Goal: Task Accomplishment & Management: Use online tool/utility

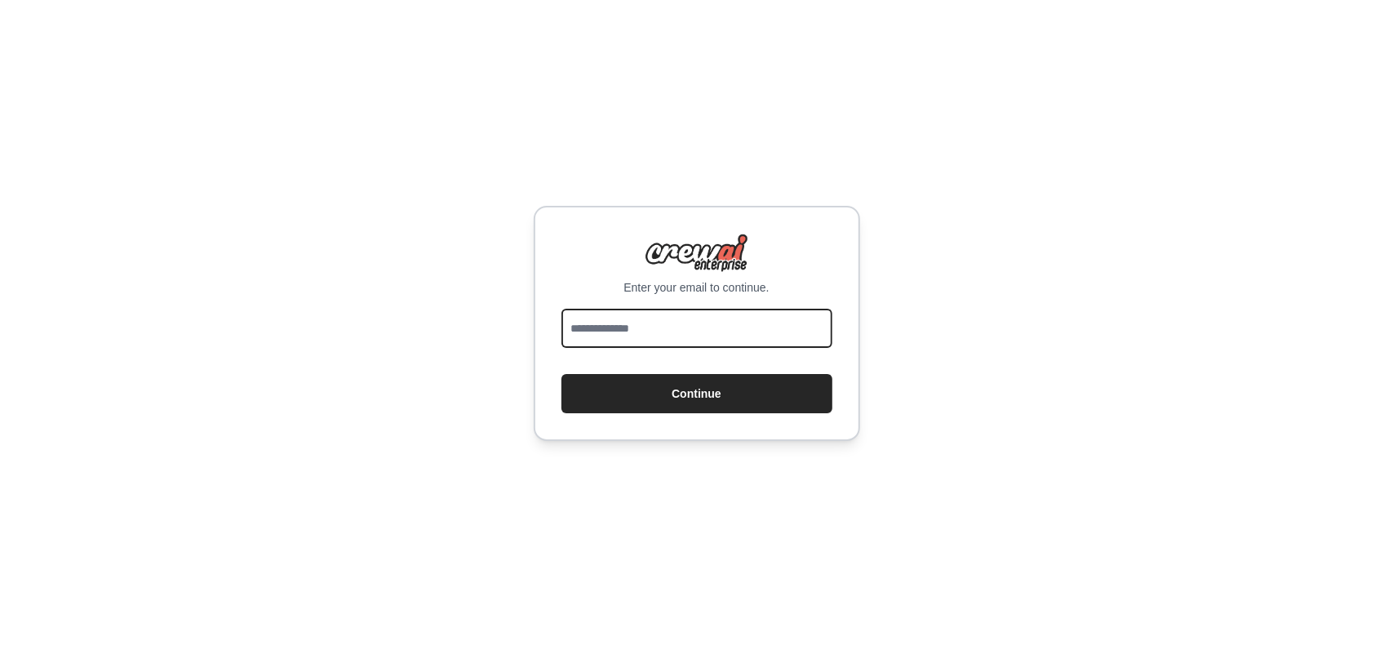
drag, startPoint x: 0, startPoint y: 0, endPoint x: 749, endPoint y: 331, distance: 819.3
click at [749, 327] on input "email" at bounding box center [697, 328] width 271 height 39
type input "**********"
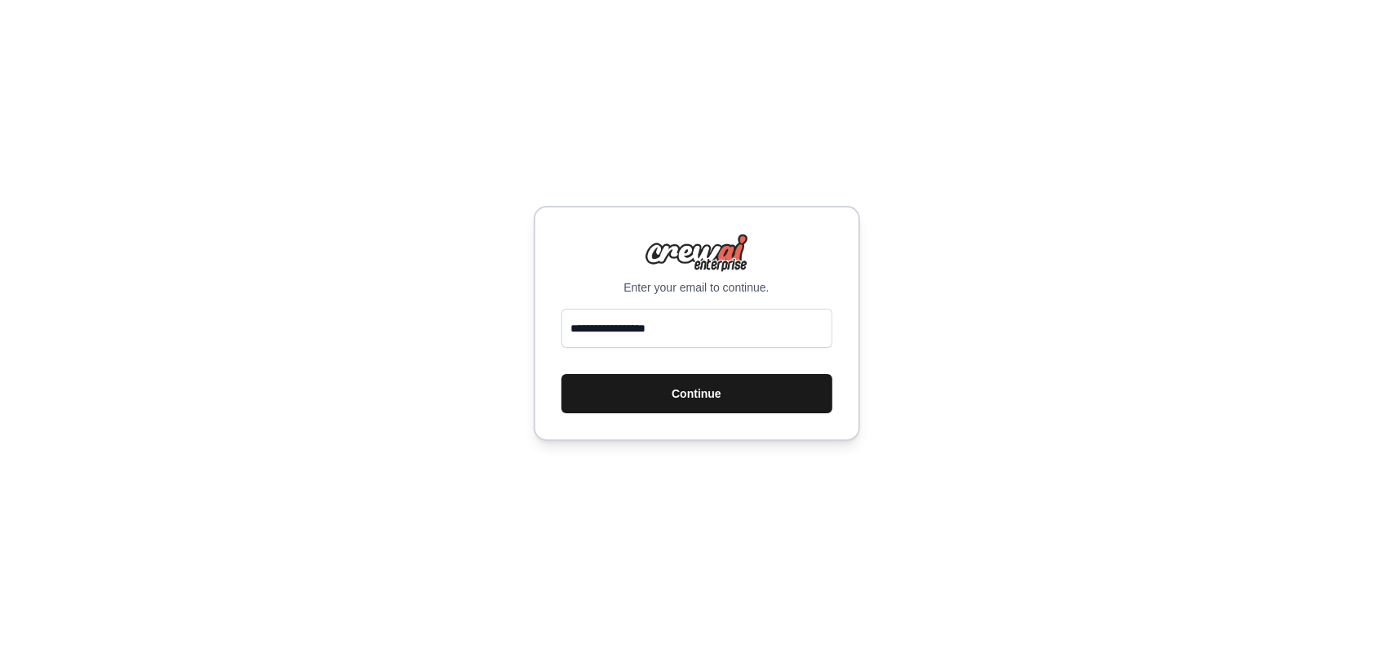
click at [736, 401] on button "Continue" at bounding box center [697, 393] width 271 height 39
click at [780, 389] on button "Continue" at bounding box center [697, 393] width 271 height 39
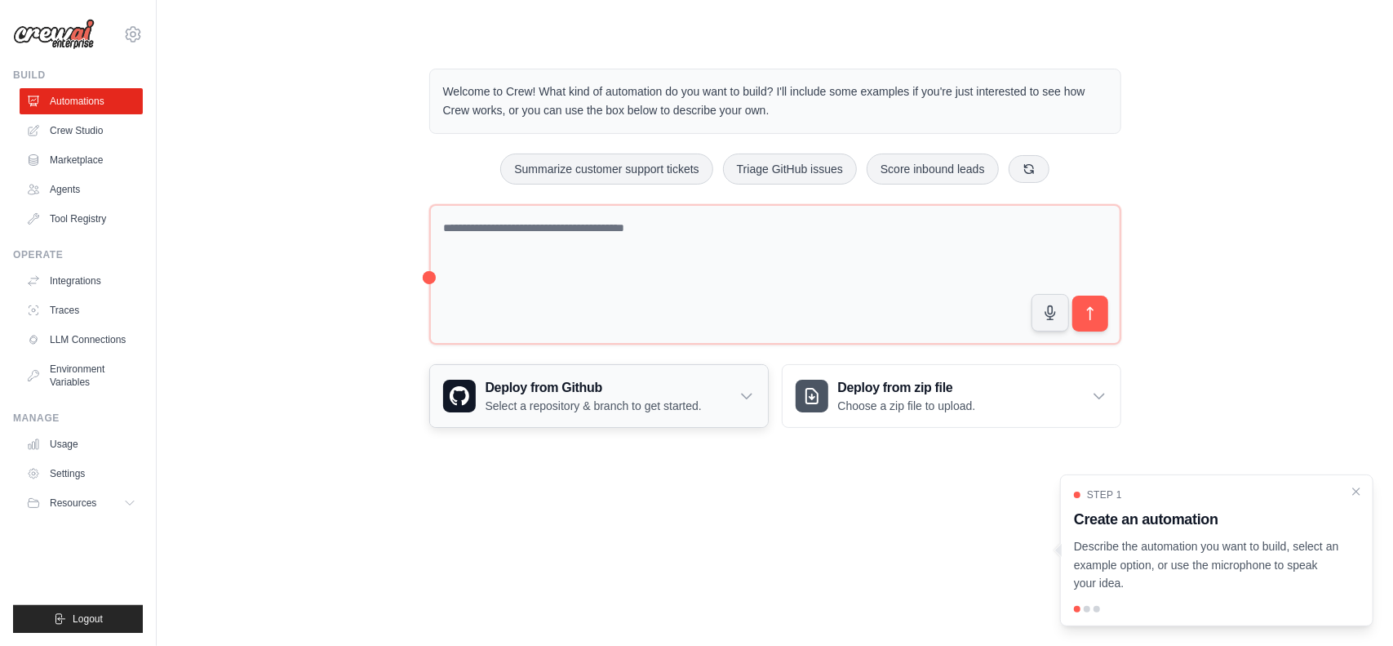
click at [736, 387] on div "Deploy from Github Select a repository & branch to get started." at bounding box center [599, 396] width 338 height 62
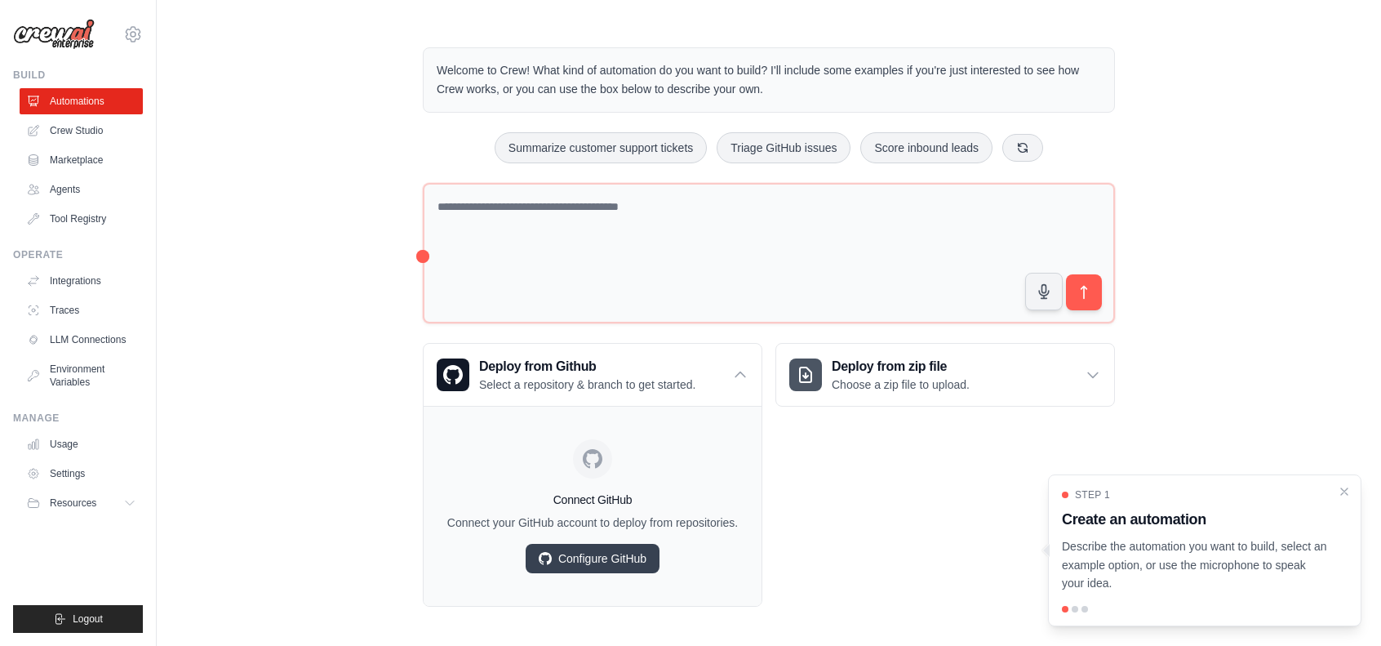
scroll to position [22, 0]
click at [984, 373] on div "Deploy from zip file Choose a zip file to upload." at bounding box center [945, 374] width 338 height 62
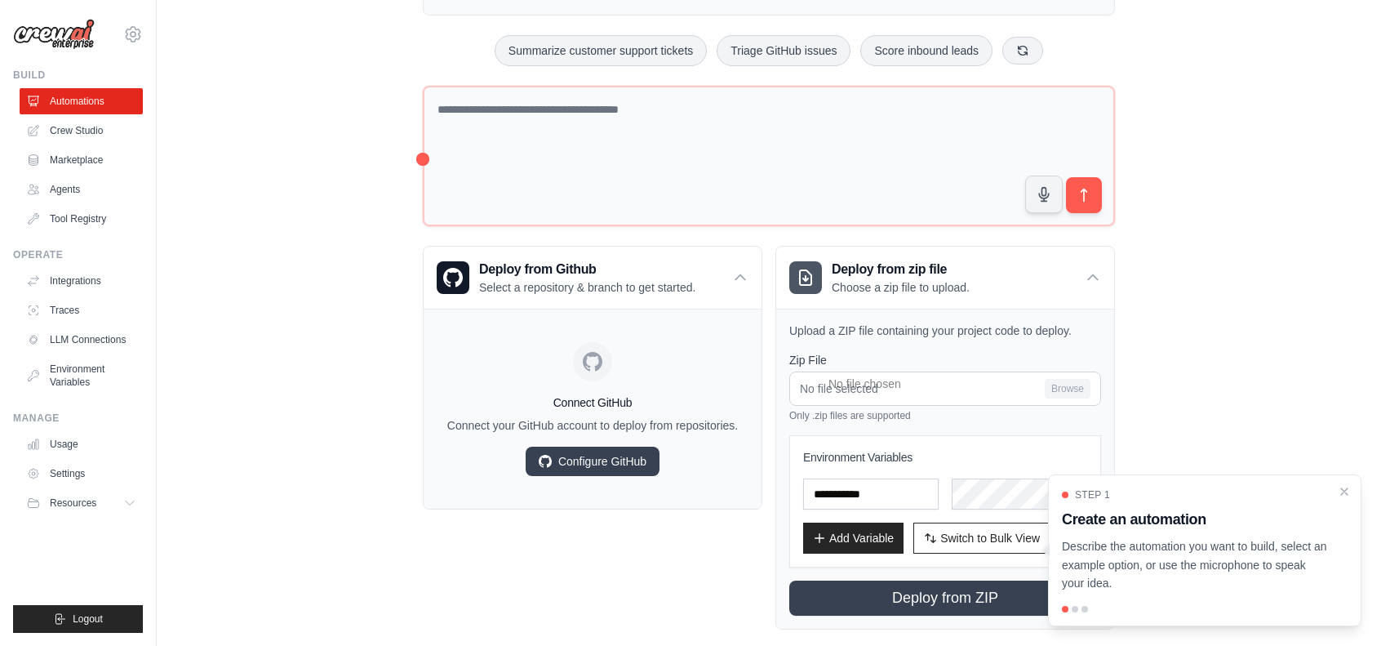
scroll to position [140, 0]
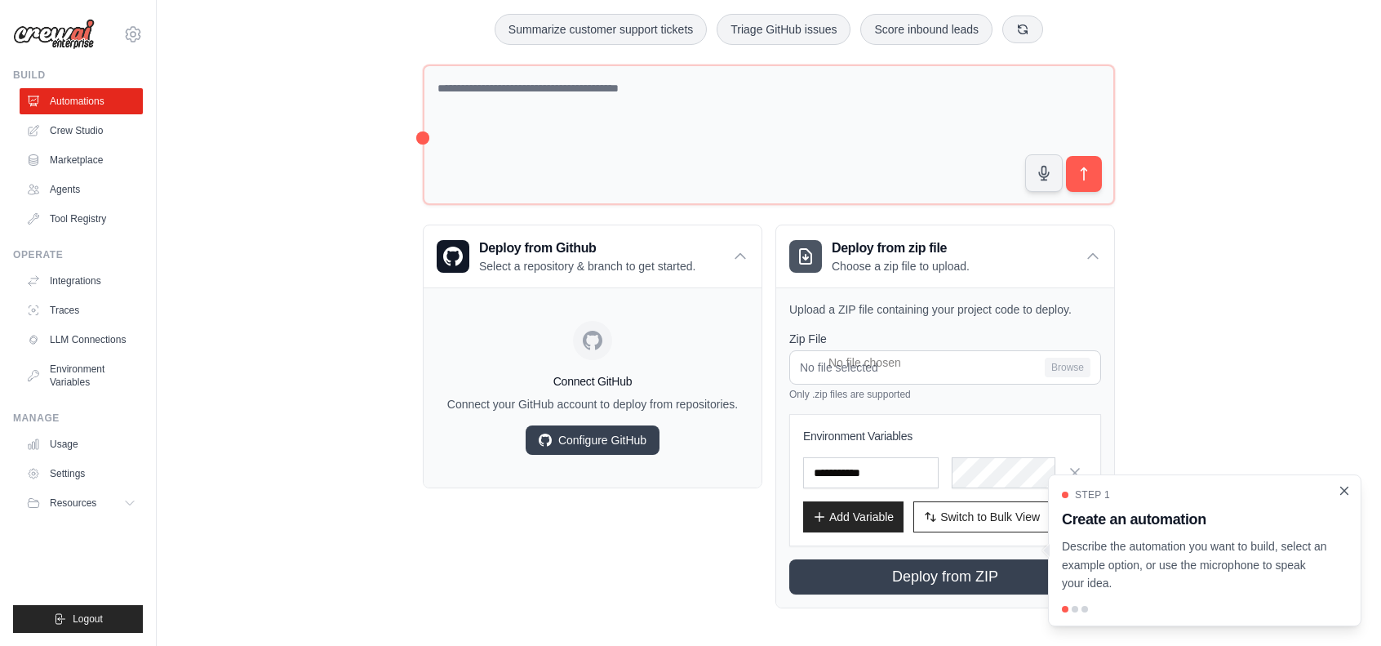
click at [1346, 494] on icon "Close walkthrough" at bounding box center [1344, 490] width 15 height 15
